Goal: Navigation & Orientation: Find specific page/section

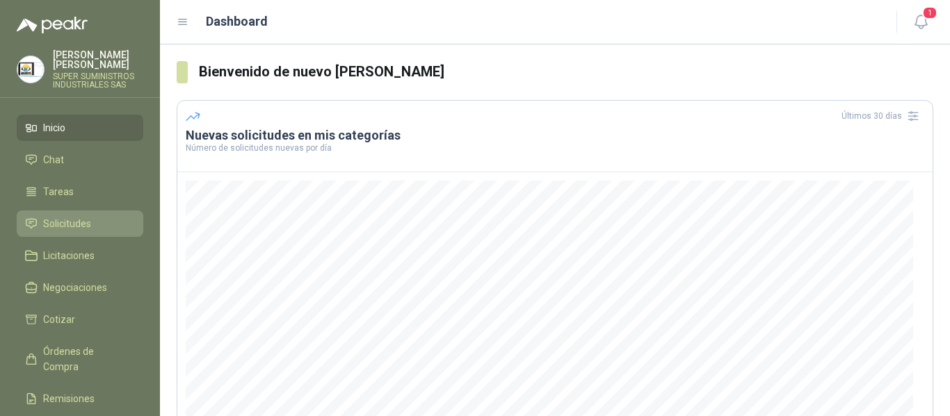
click at [76, 216] on span "Solicitudes" at bounding box center [67, 223] width 48 height 15
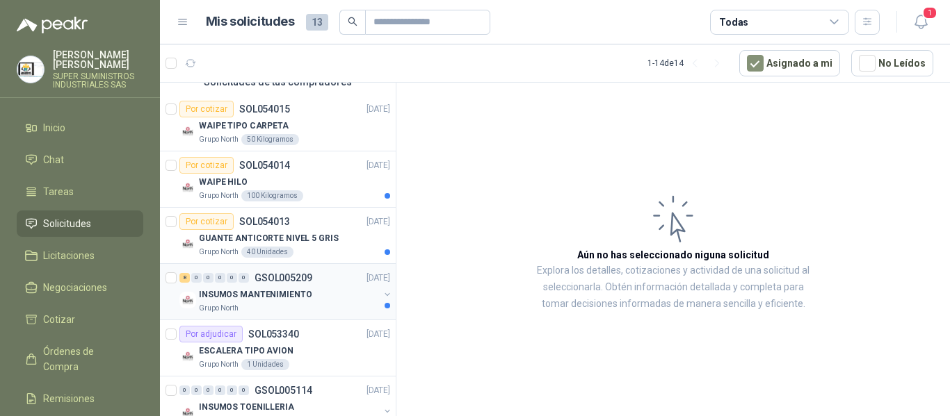
scroll to position [139, 0]
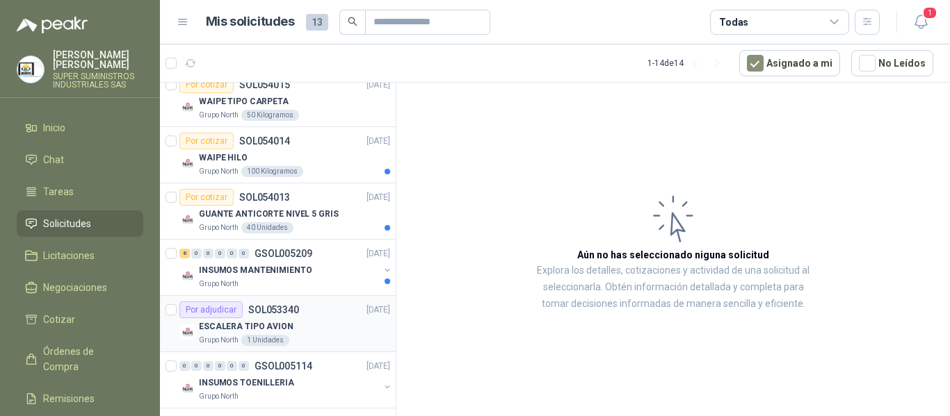
click at [303, 327] on div "ESCALERA TIPO AVION" at bounding box center [294, 326] width 191 height 17
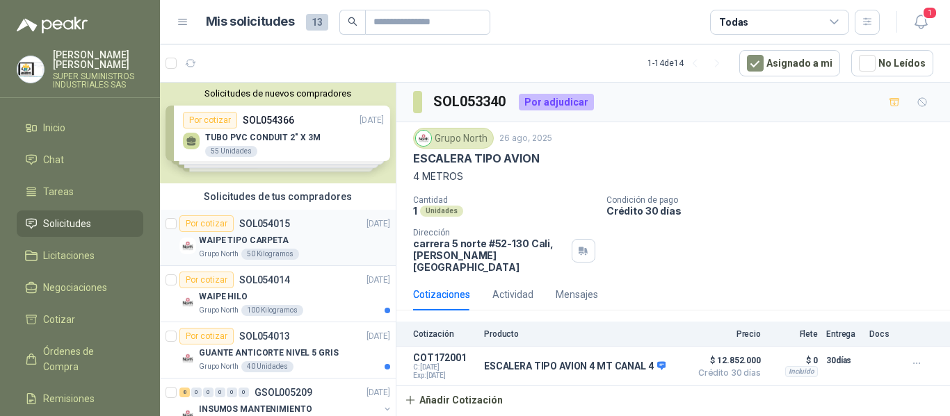
click at [304, 234] on div "WAIPE TIPO CARPETA" at bounding box center [294, 240] width 191 height 17
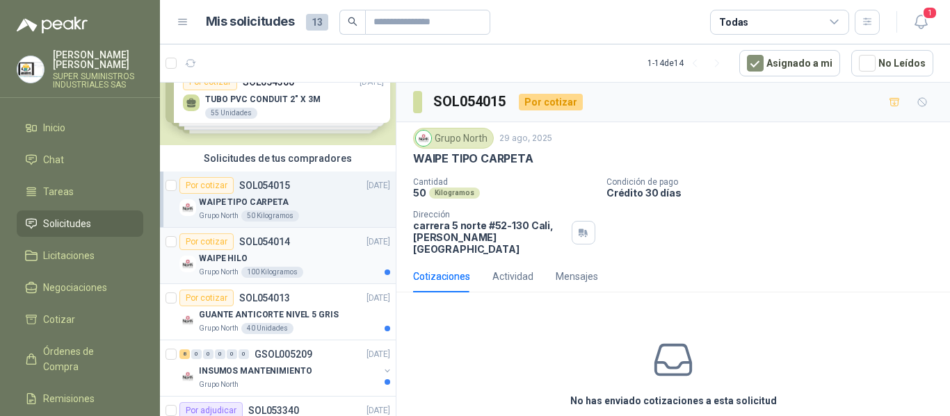
scroll to position [70, 0]
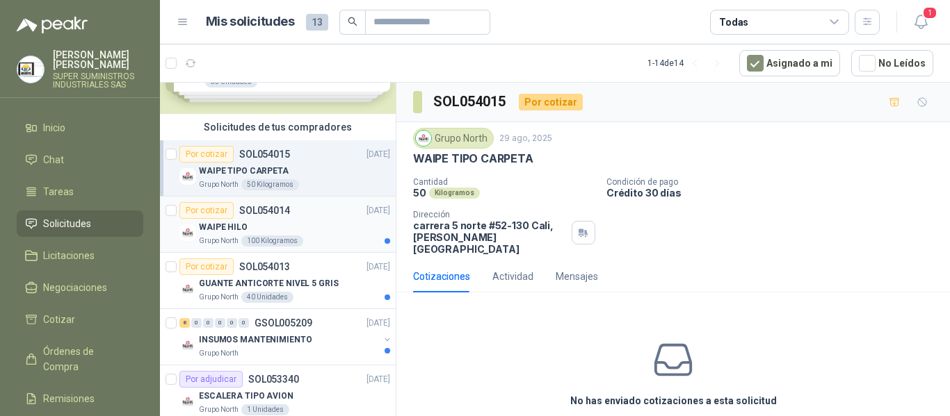
click at [309, 225] on div "WAIPE HILO" at bounding box center [294, 227] width 191 height 17
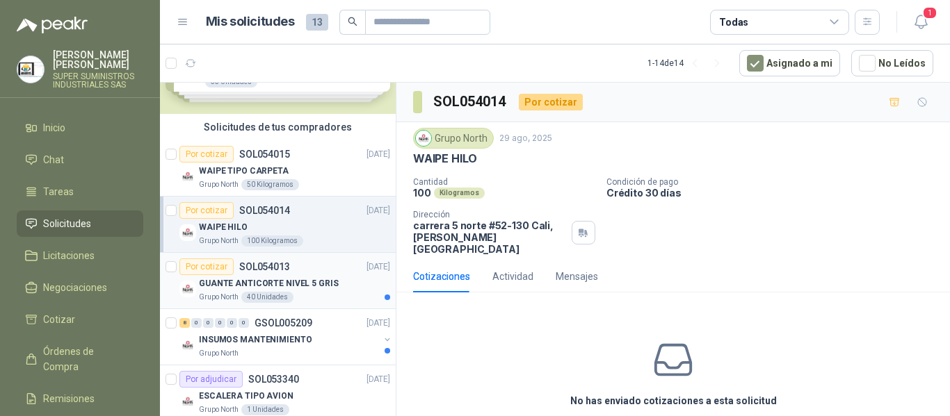
click at [344, 282] on div "GUANTE ANTICORTE NIVEL 5 GRIS" at bounding box center [294, 283] width 191 height 17
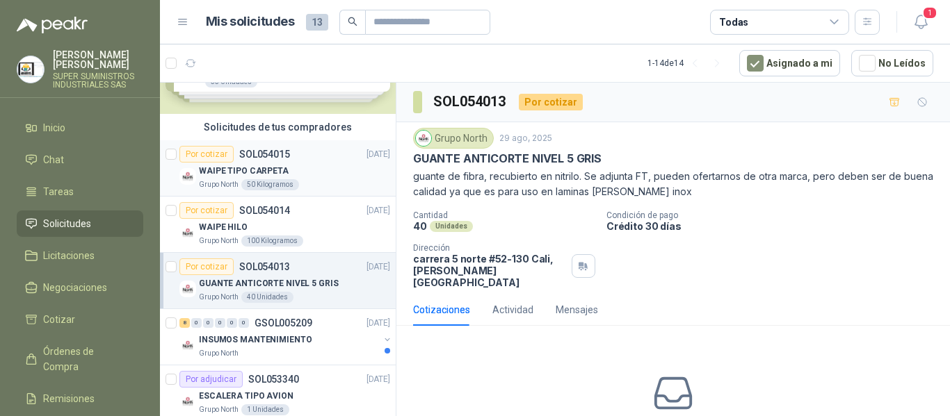
click at [312, 175] on div "WAIPE TIPO CARPETA" at bounding box center [294, 171] width 191 height 17
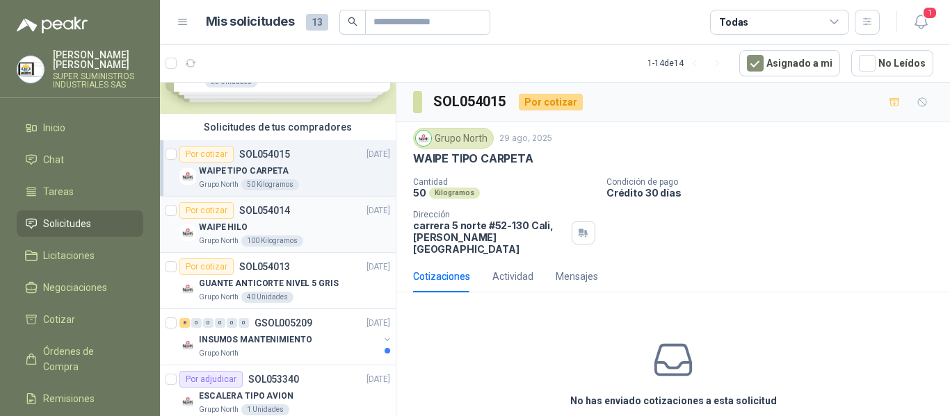
click at [316, 233] on div "WAIPE HILO" at bounding box center [294, 227] width 191 height 17
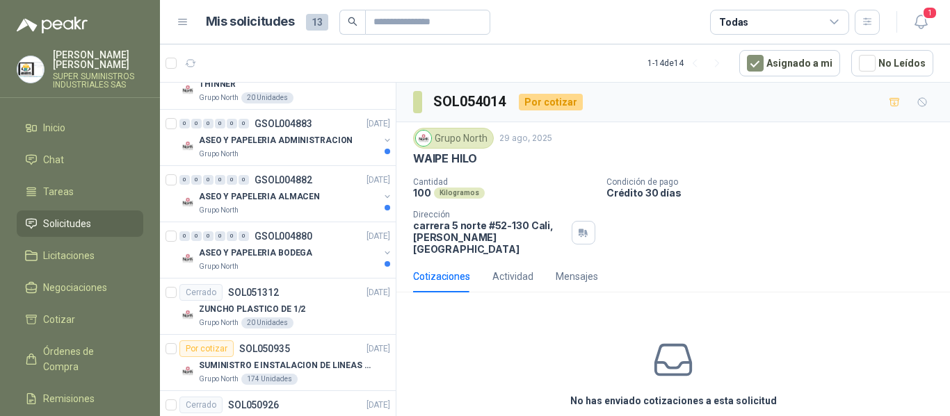
scroll to position [597, 0]
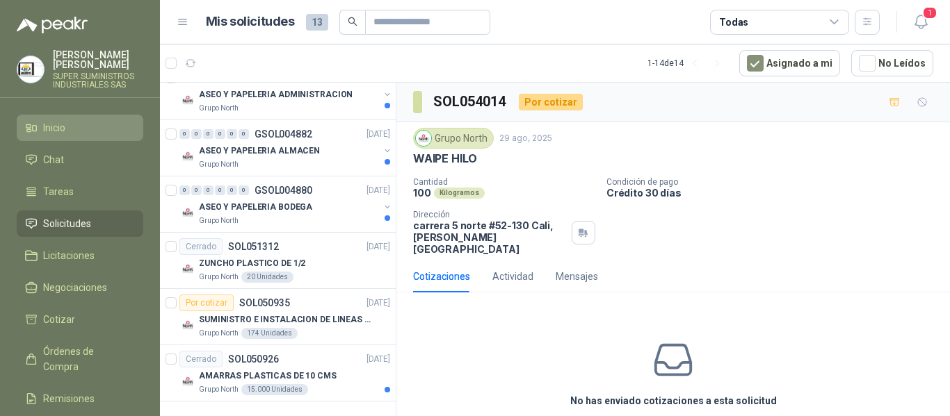
click at [63, 120] on span "Inicio" at bounding box center [54, 127] width 22 height 15
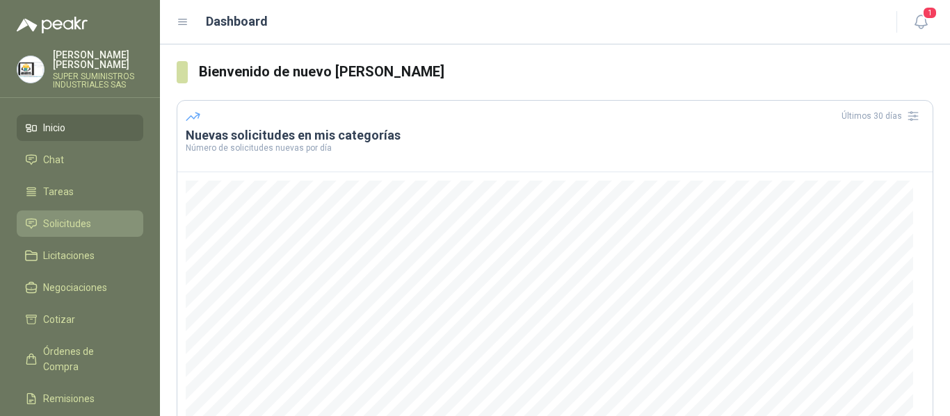
click at [73, 216] on span "Solicitudes" at bounding box center [67, 223] width 48 height 15
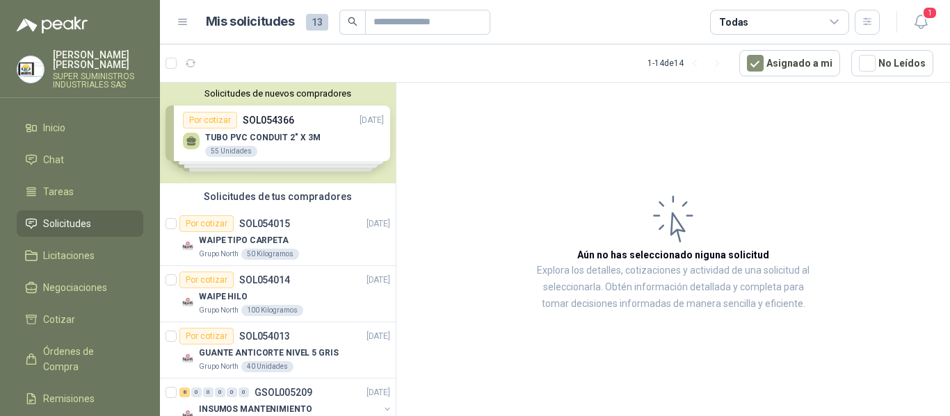
click at [81, 211] on link "Solicitudes" at bounding box center [80, 224] width 127 height 26
click at [108, 216] on li "Solicitudes" at bounding box center [80, 223] width 110 height 15
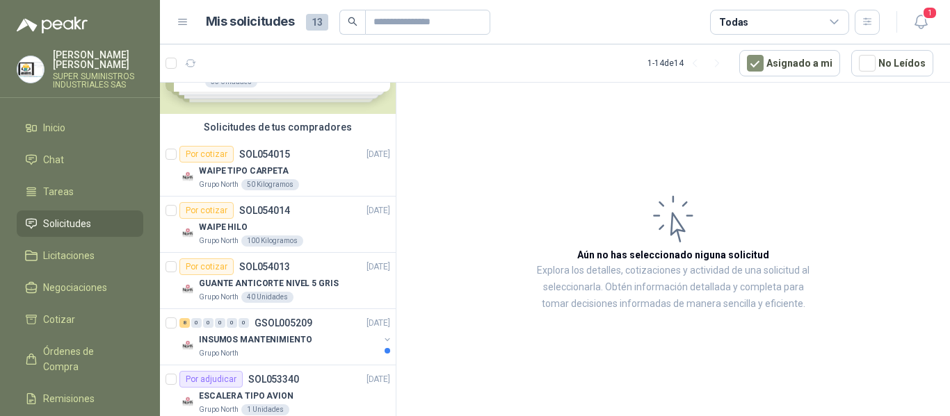
scroll to position [139, 0]
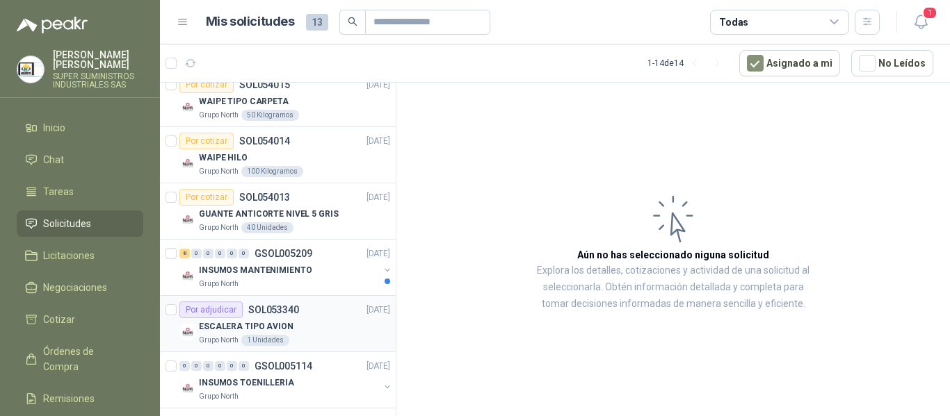
click at [326, 329] on div "ESCALERA TIPO AVION" at bounding box center [294, 326] width 191 height 17
